Goal: Task Accomplishment & Management: Manage account settings

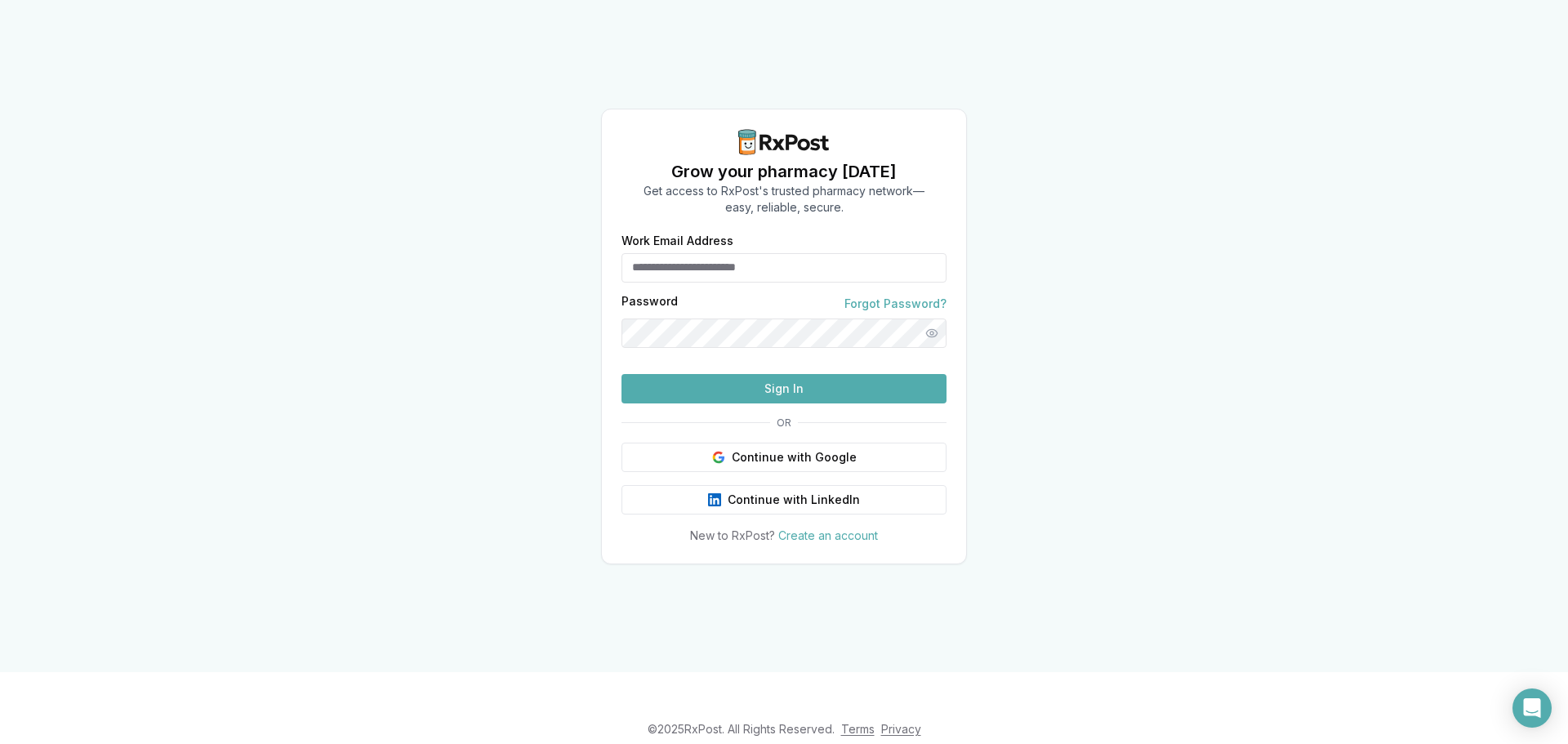
type input "**********"
click at [788, 404] on button "Sign In" at bounding box center [784, 389] width 325 height 30
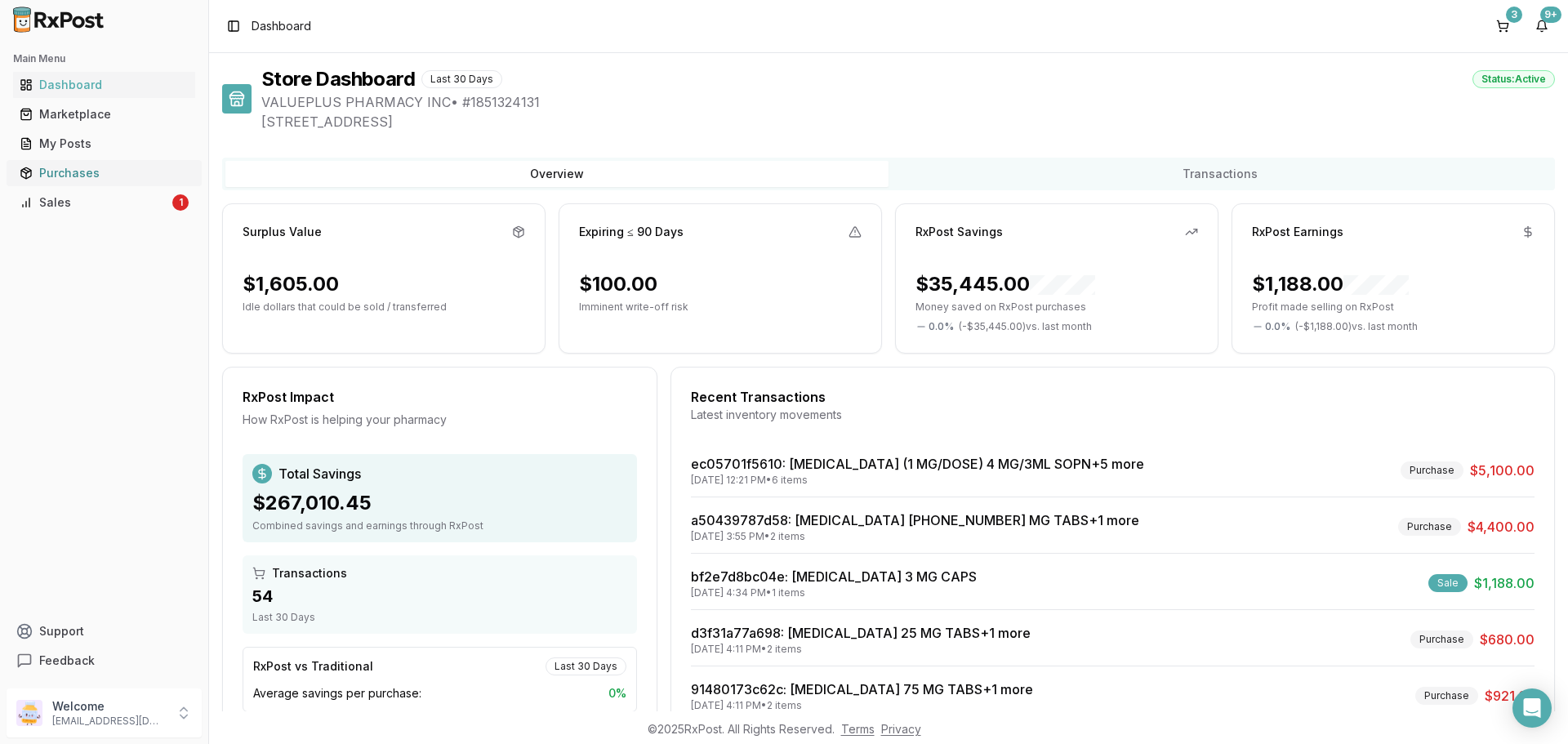
click at [43, 178] on div "Purchases" at bounding box center [104, 173] width 169 height 17
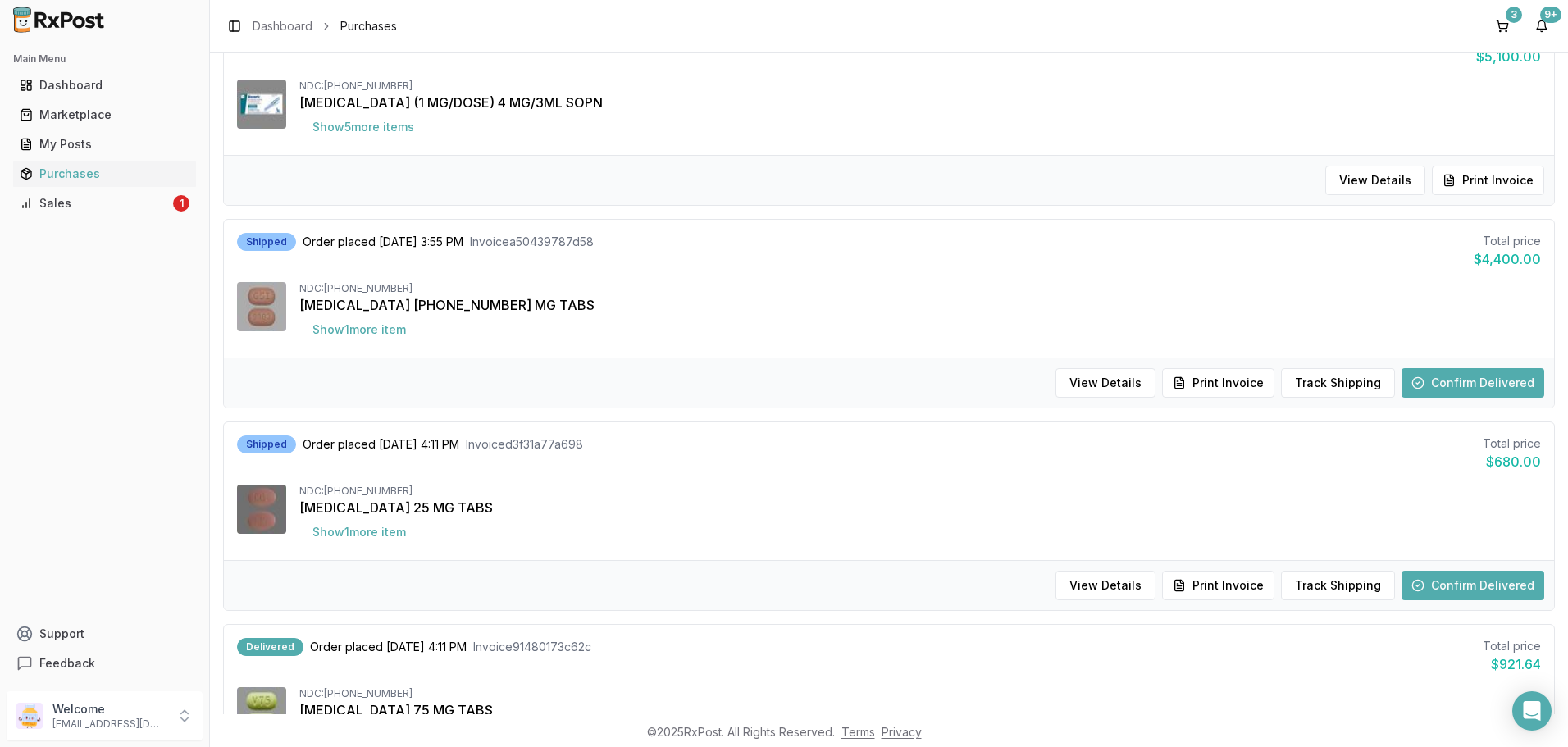
scroll to position [246, 0]
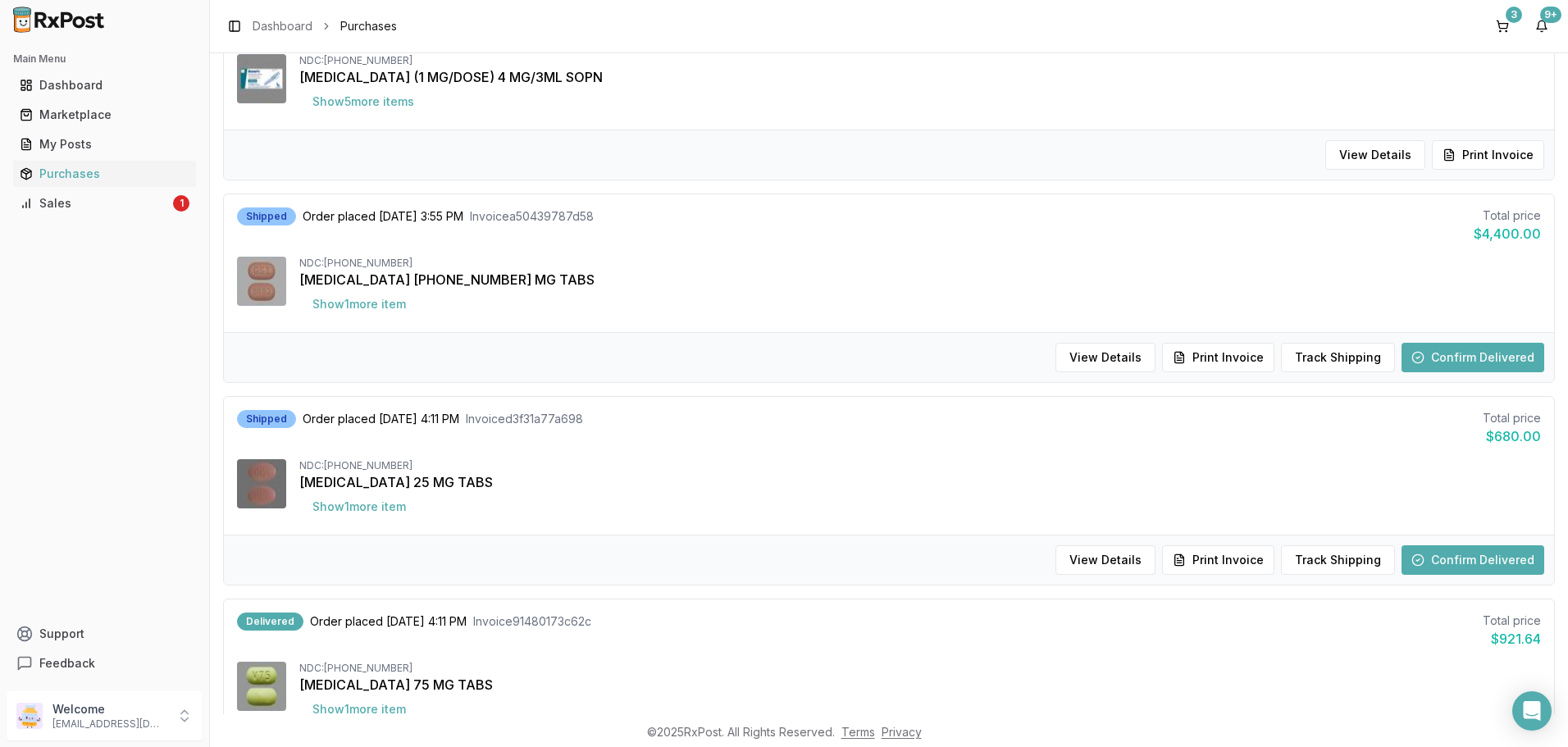
click at [1454, 560] on button "Confirm Delivered" at bounding box center [1472, 560] width 142 height 30
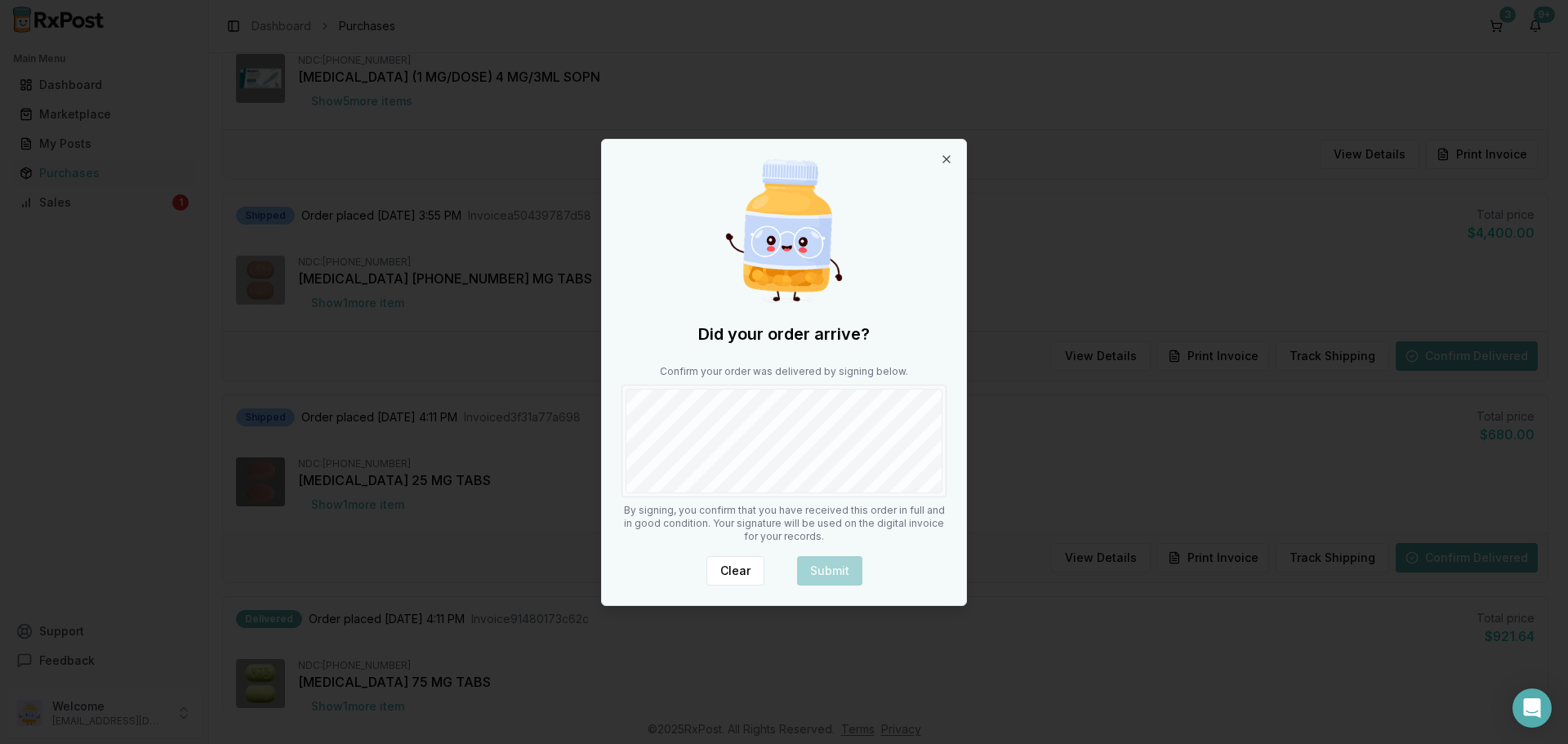
click at [595, 439] on body "Main Menu Dashboard Marketplace My Posts Purchases Sales 1 Support Feedback Wel…" at bounding box center [781, 372] width 1562 height 744
click at [734, 566] on button "Clear" at bounding box center [735, 571] width 58 height 30
click at [815, 564] on button "Submit" at bounding box center [829, 571] width 65 height 30
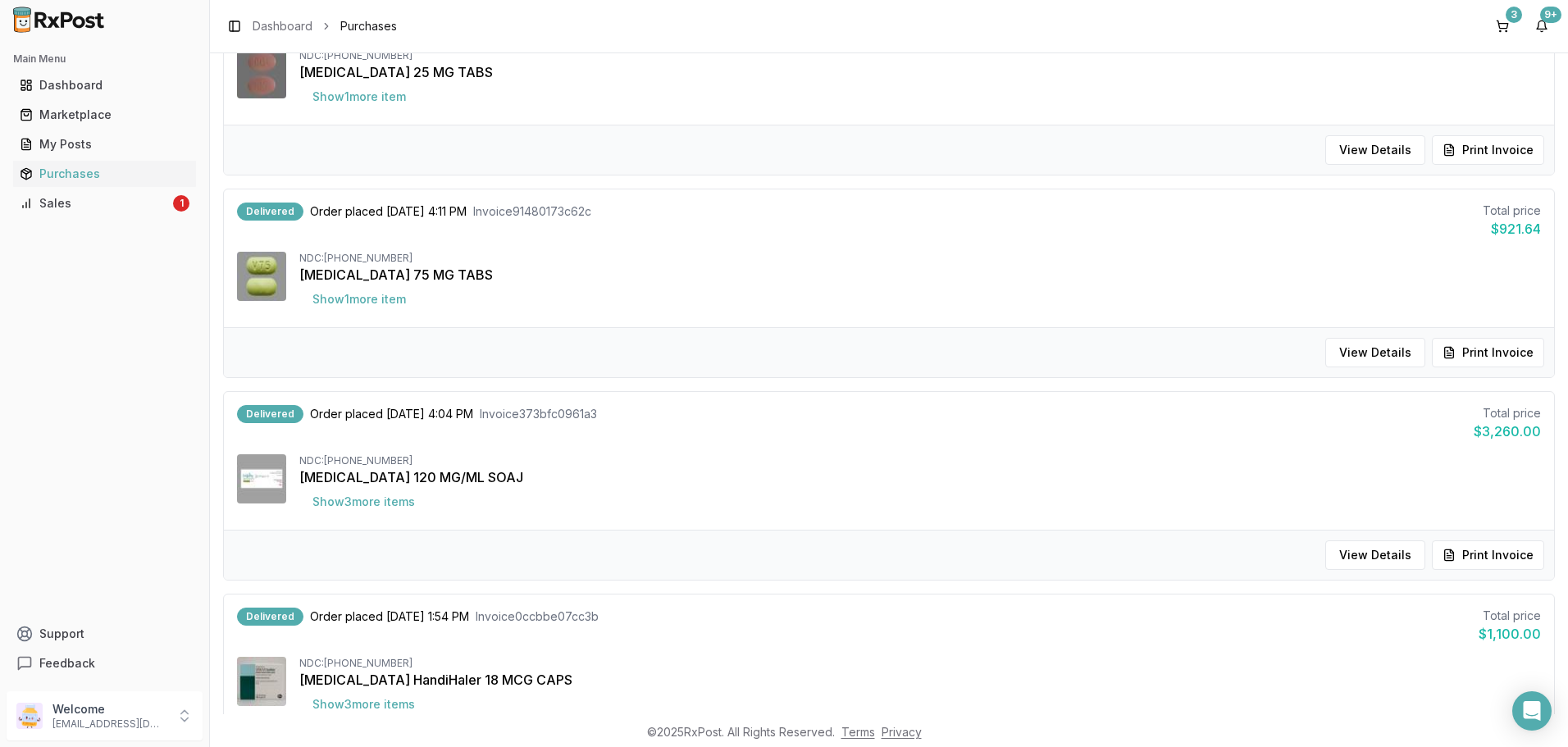
scroll to position [820, 0]
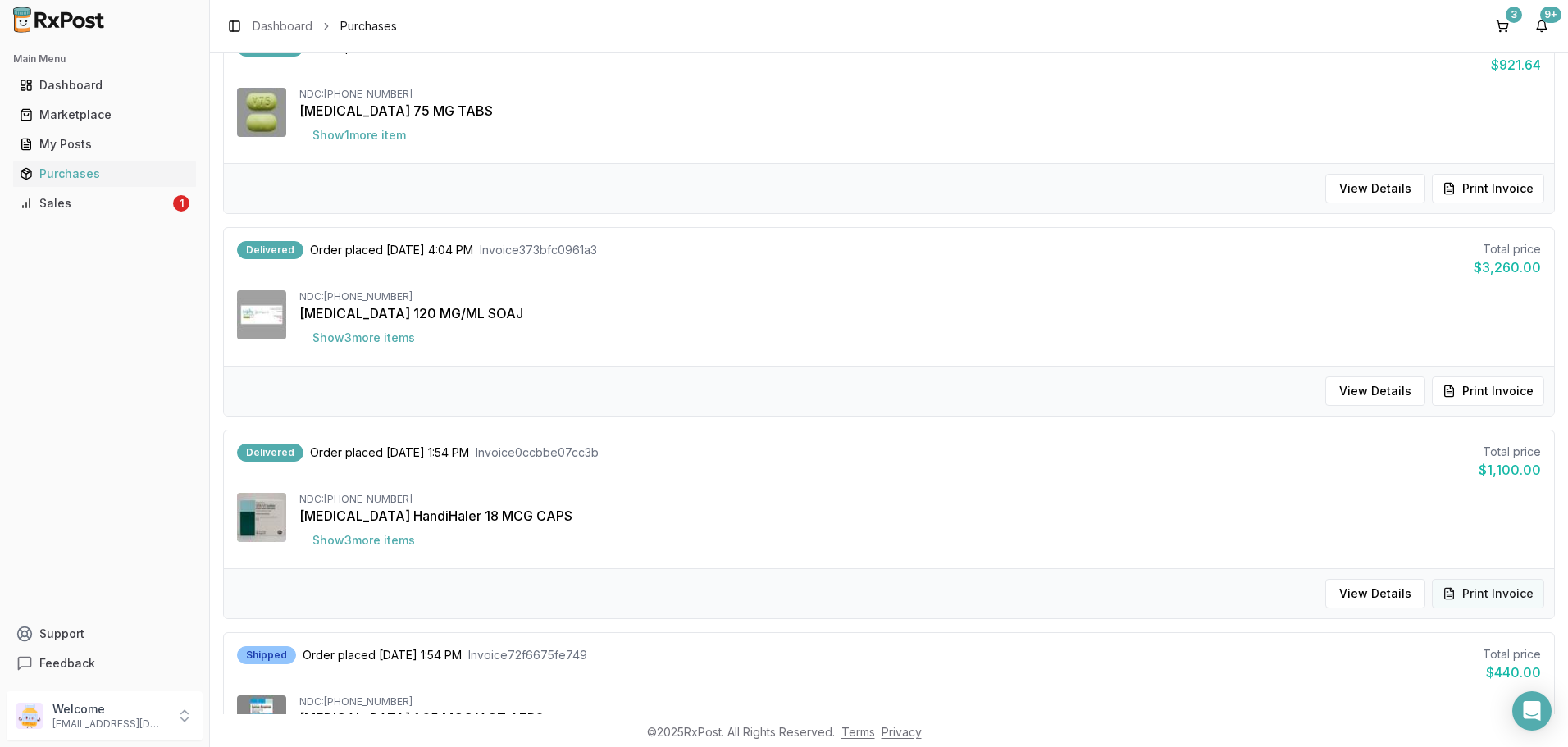
click at [1455, 589] on button "Print Invoice" at bounding box center [1488, 594] width 113 height 30
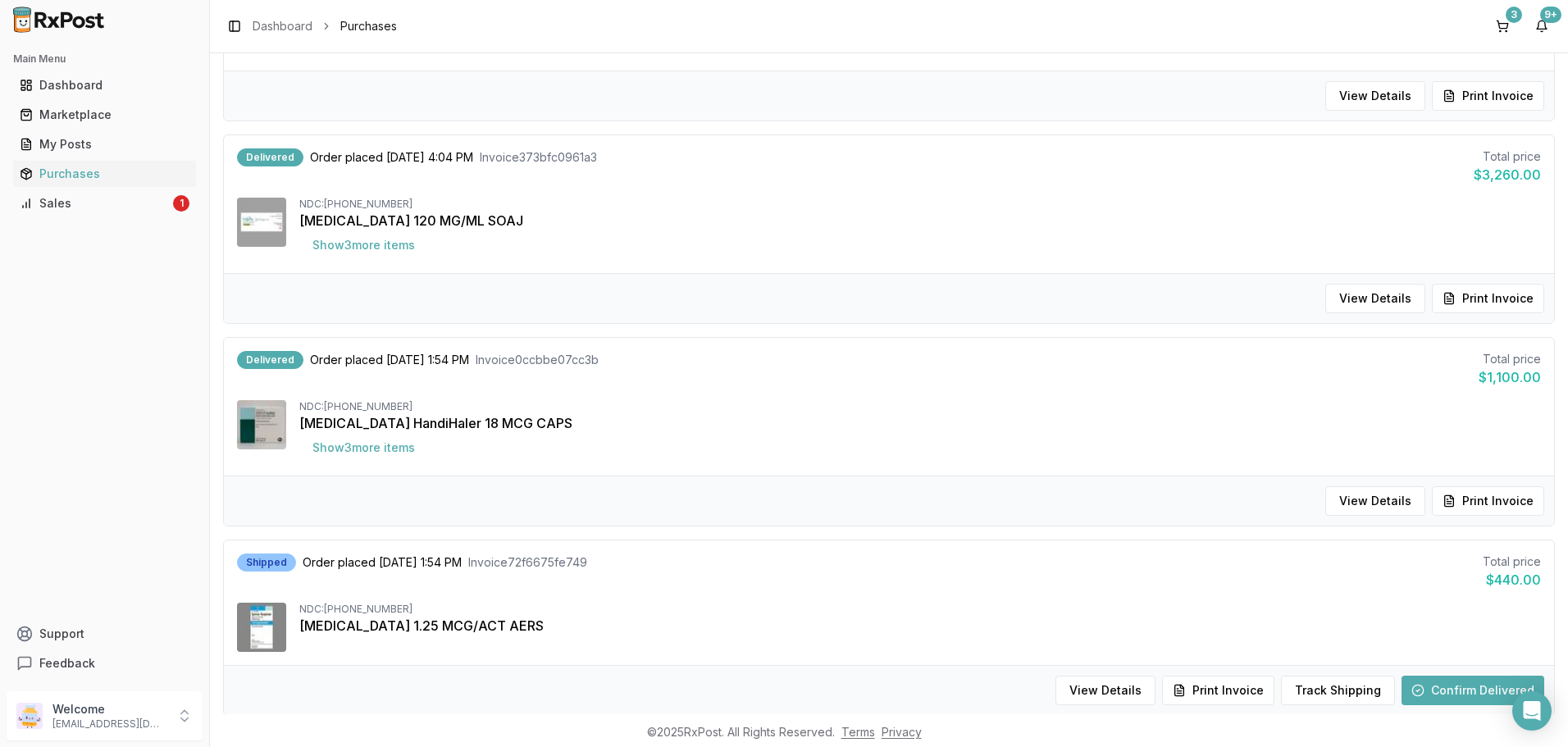
scroll to position [984, 0]
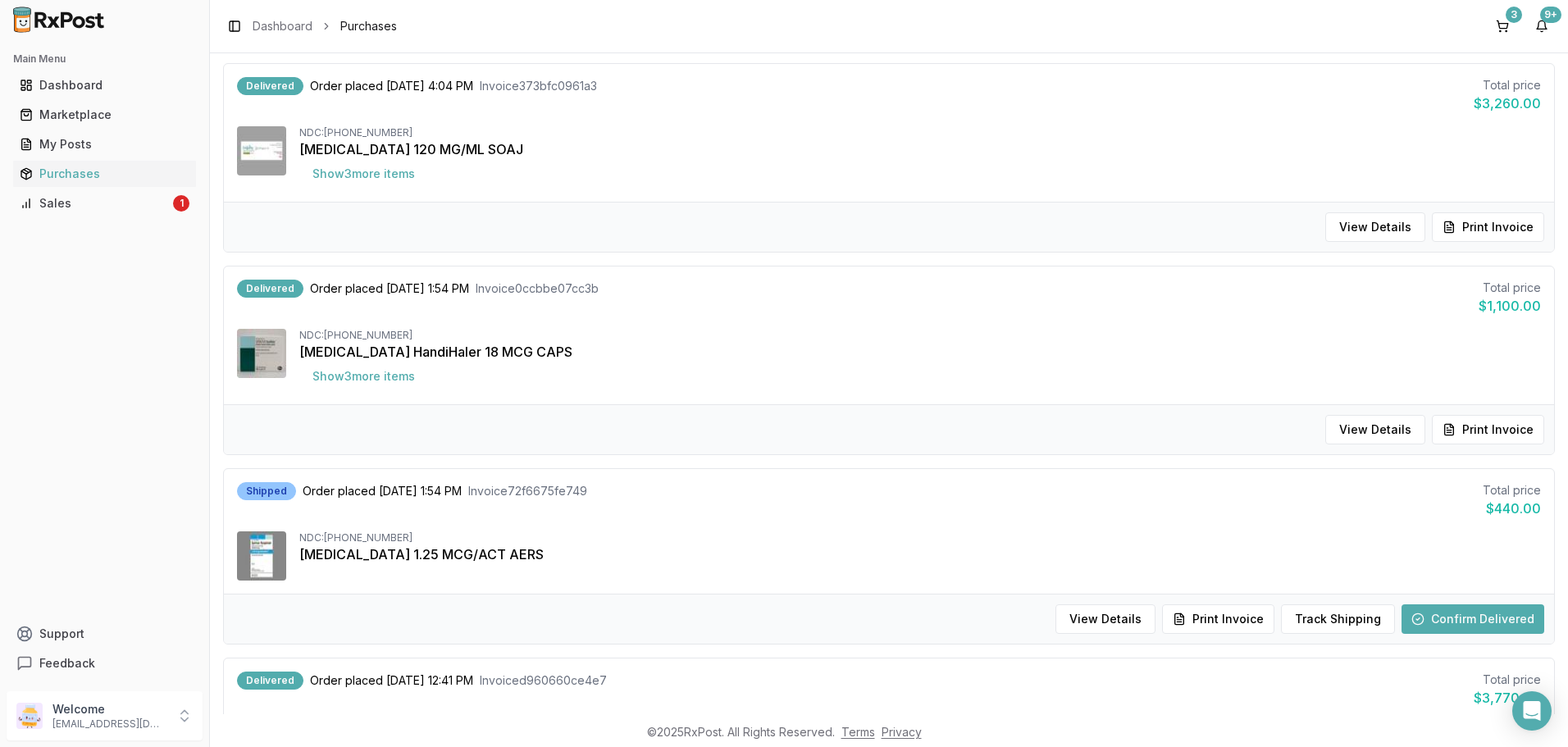
click at [1437, 607] on button "Confirm Delivered" at bounding box center [1472, 619] width 142 height 30
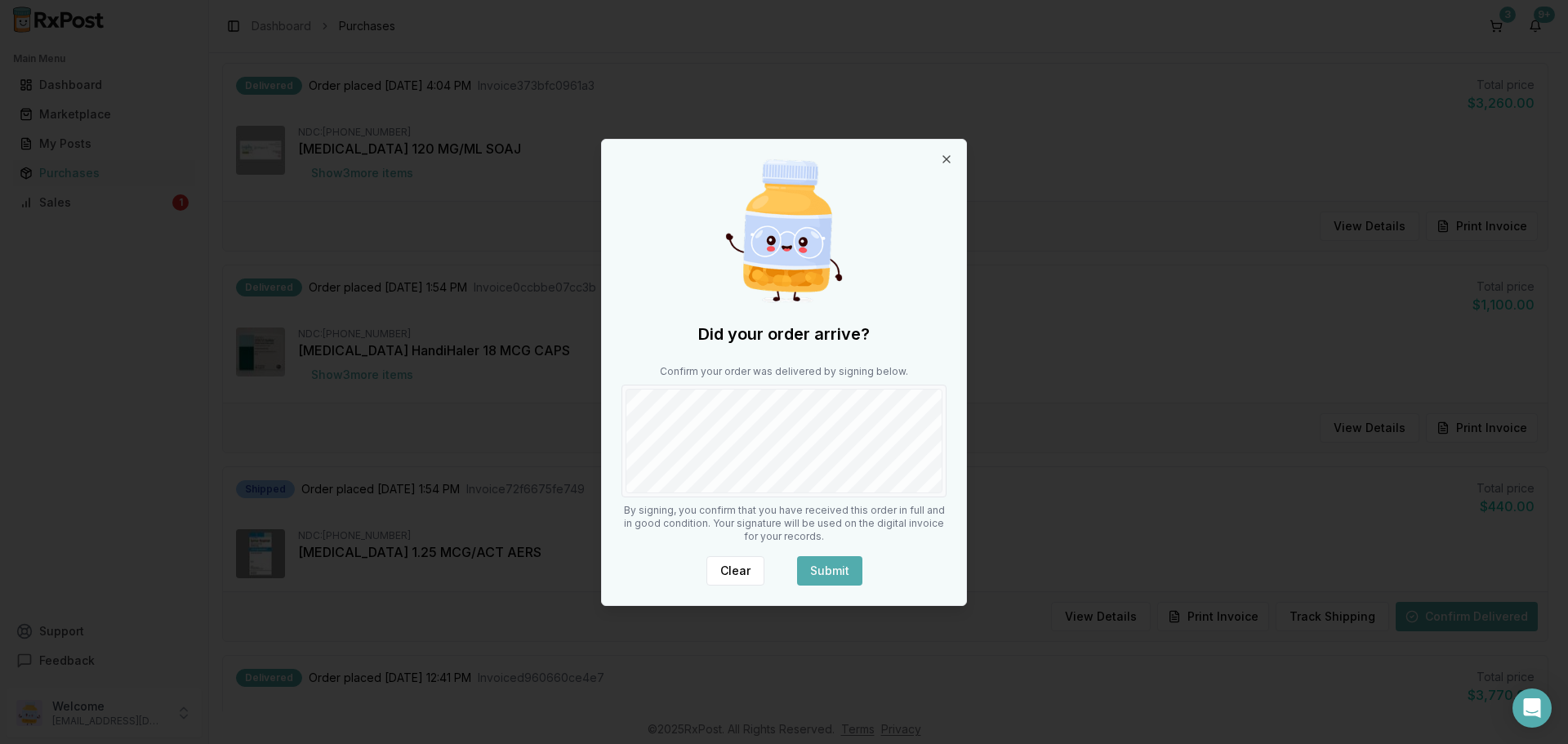
click at [841, 563] on button "Submit" at bounding box center [829, 571] width 65 height 30
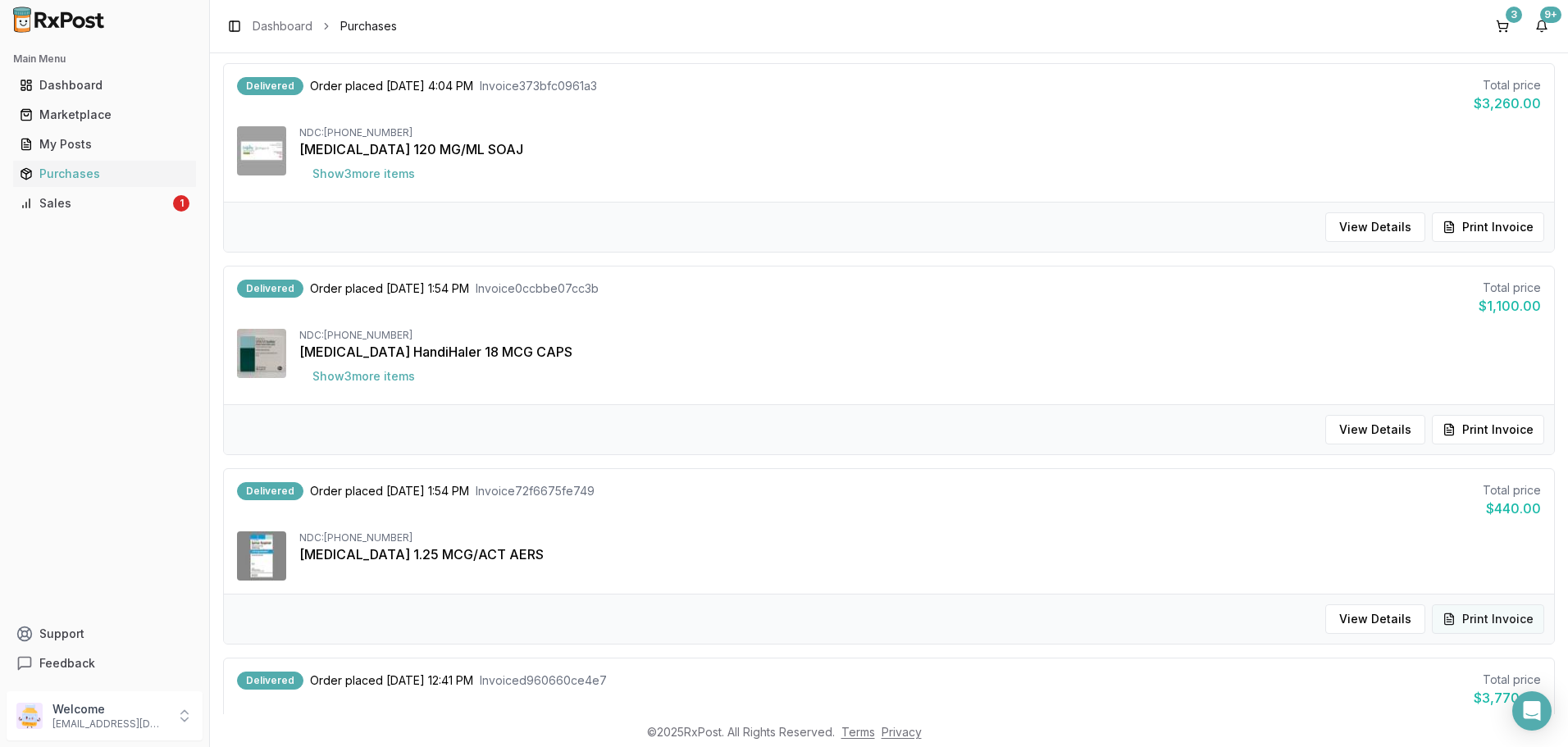
click at [1501, 612] on button "Print Invoice" at bounding box center [1488, 619] width 113 height 30
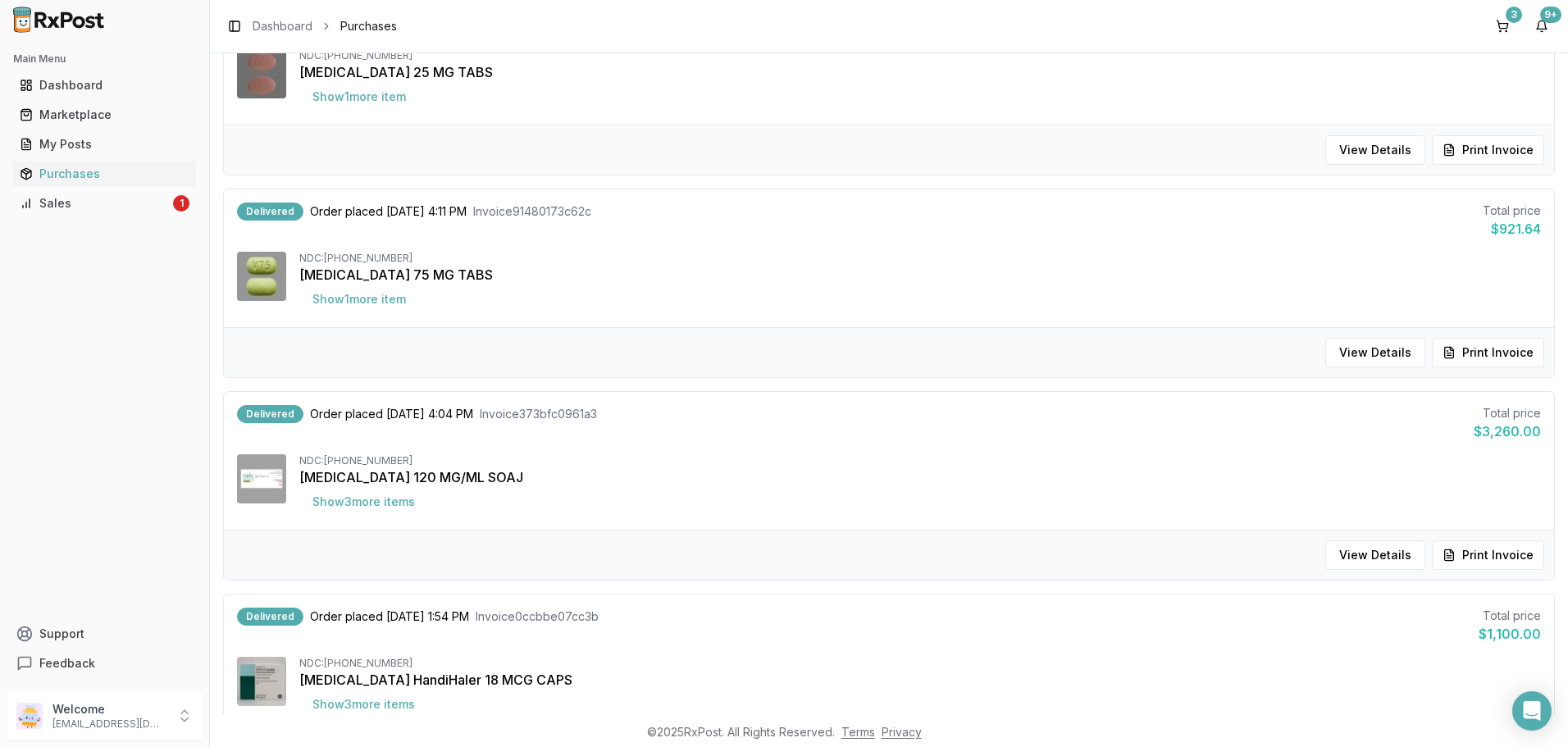
scroll to position [574, 0]
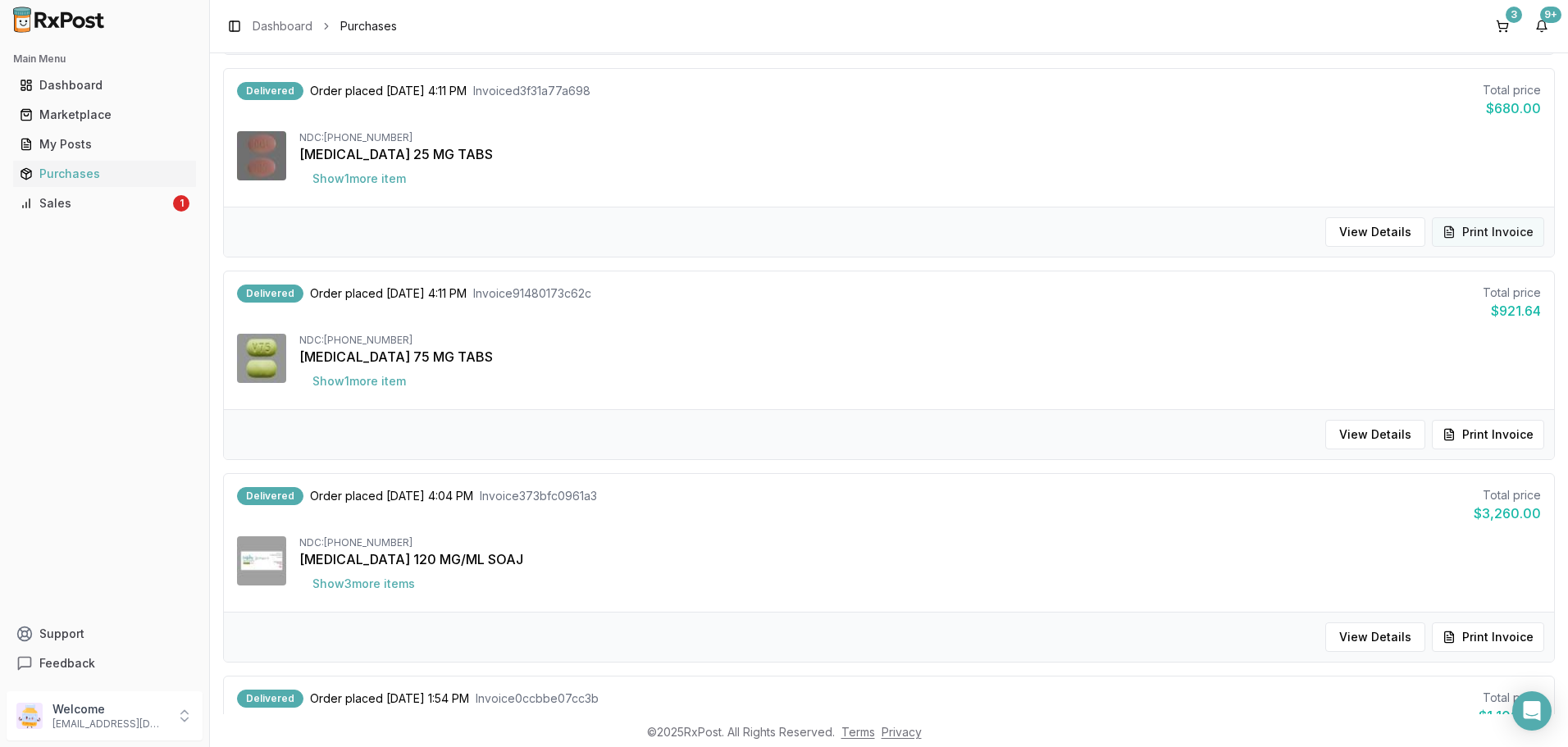
click at [1495, 232] on button "Print Invoice" at bounding box center [1488, 232] width 113 height 30
